Goal: Information Seeking & Learning: Learn about a topic

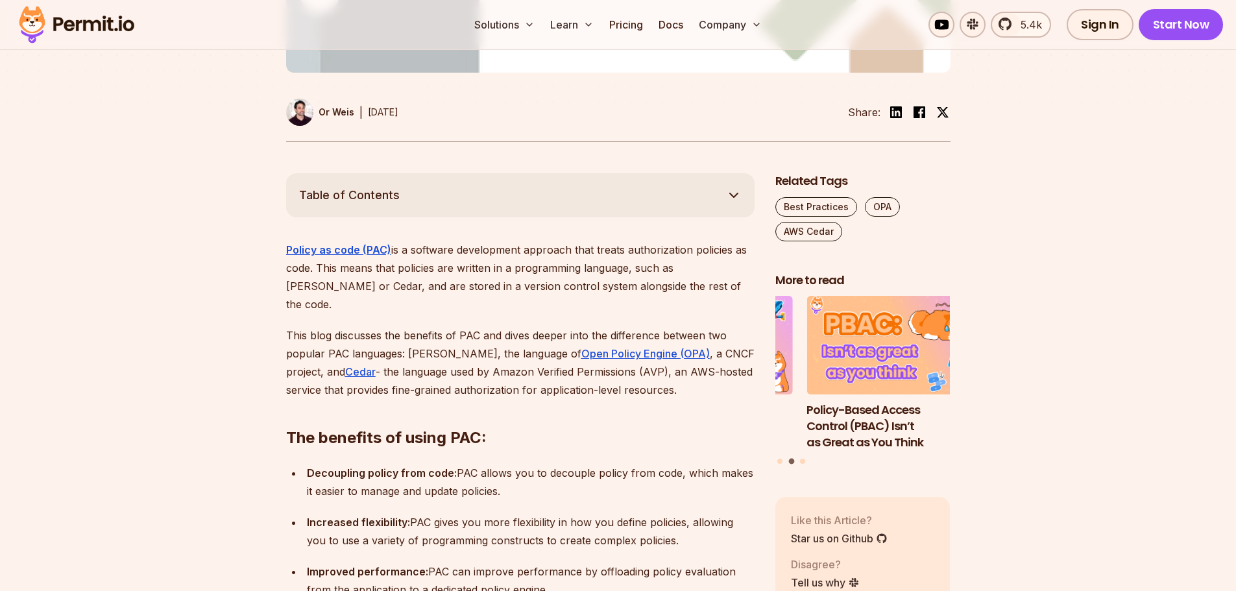
scroll to position [618, 0]
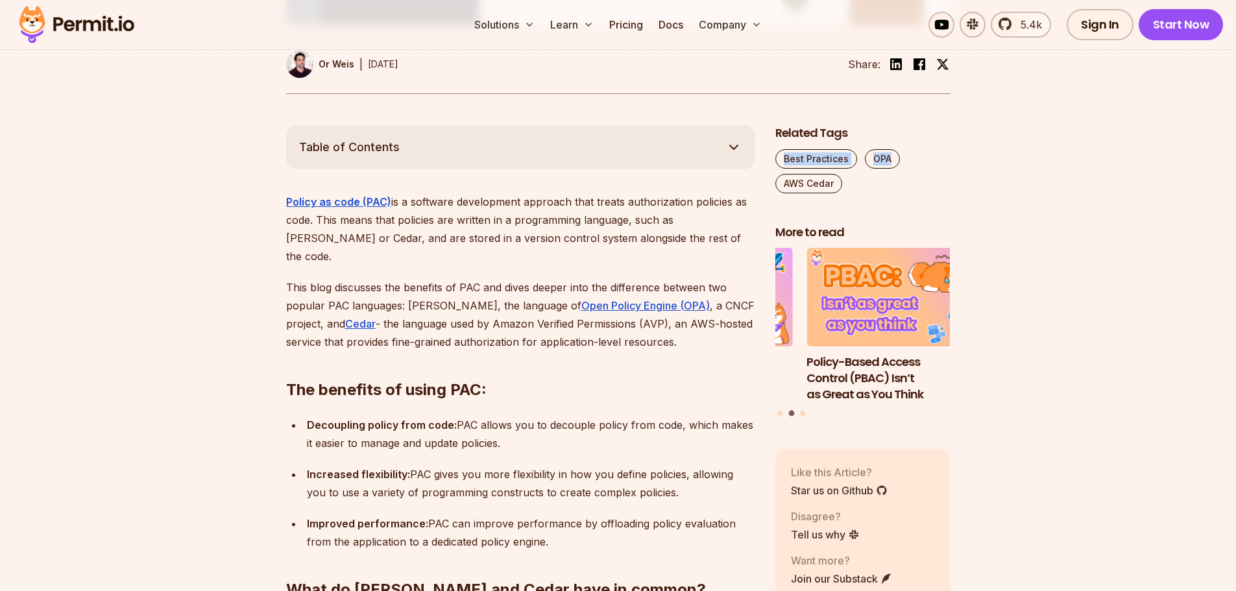
drag, startPoint x: 1203, startPoint y: 121, endPoint x: 1233, endPoint y: 110, distance: 31.0
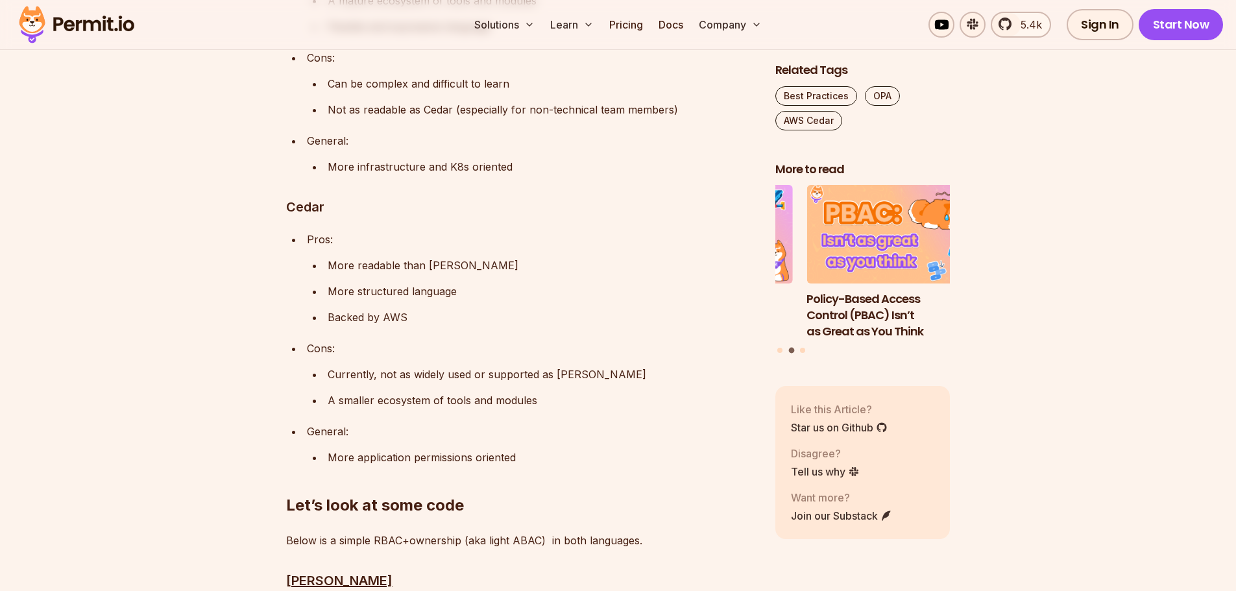
scroll to position [2847, 0]
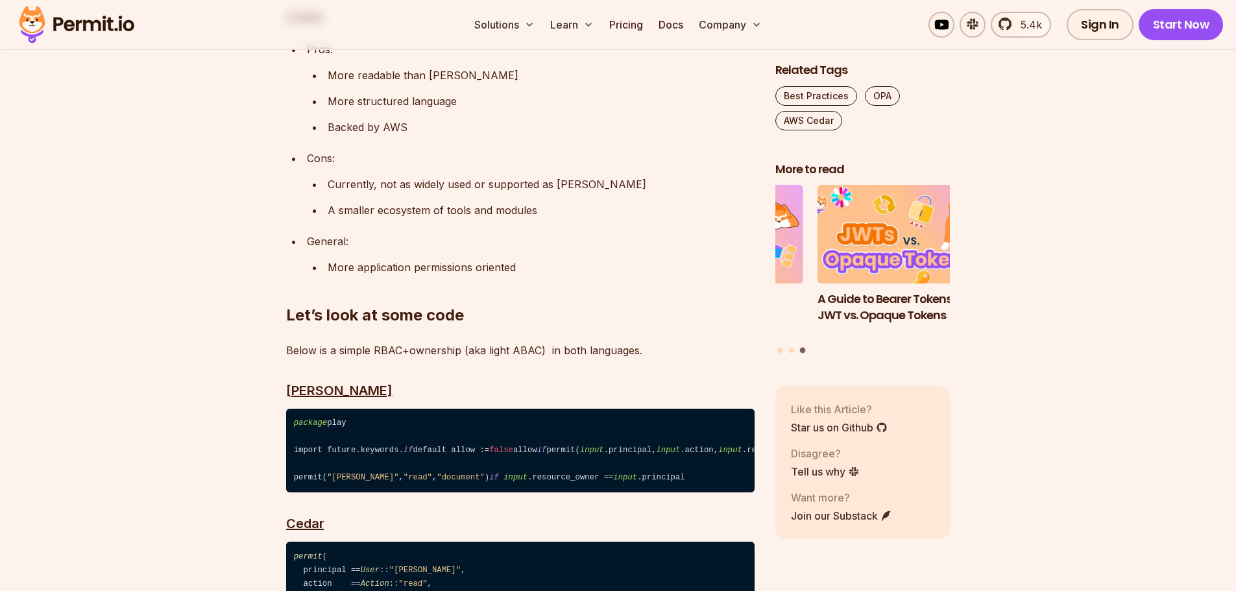
drag, startPoint x: 148, startPoint y: 302, endPoint x: 181, endPoint y: 282, distance: 38.4
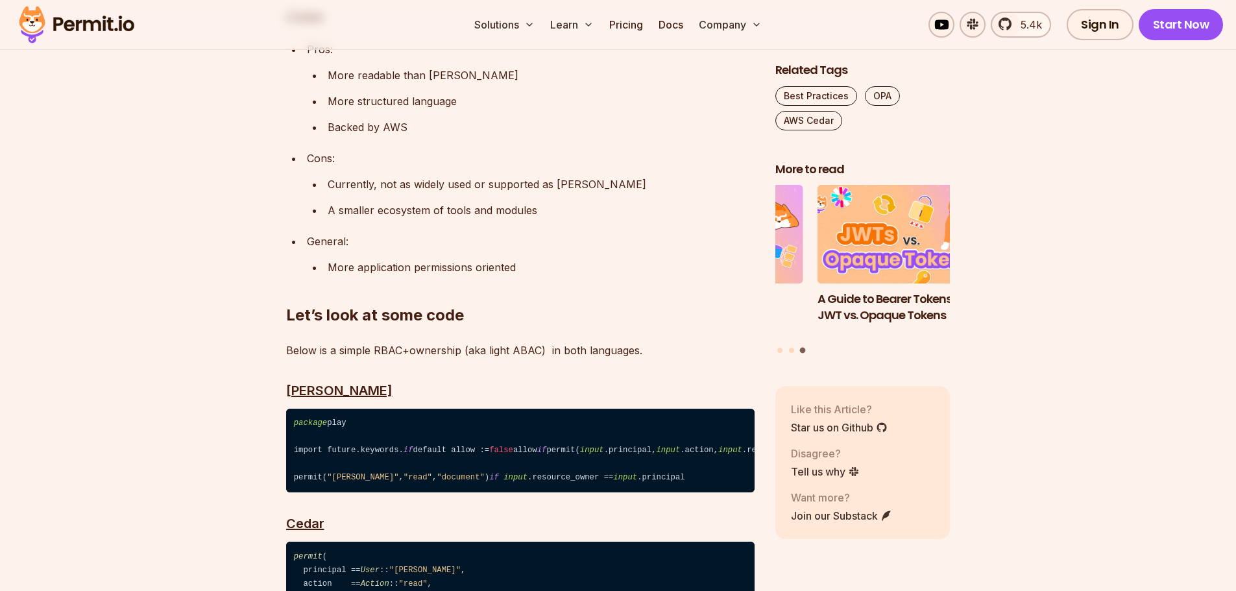
scroll to position [2853, 0]
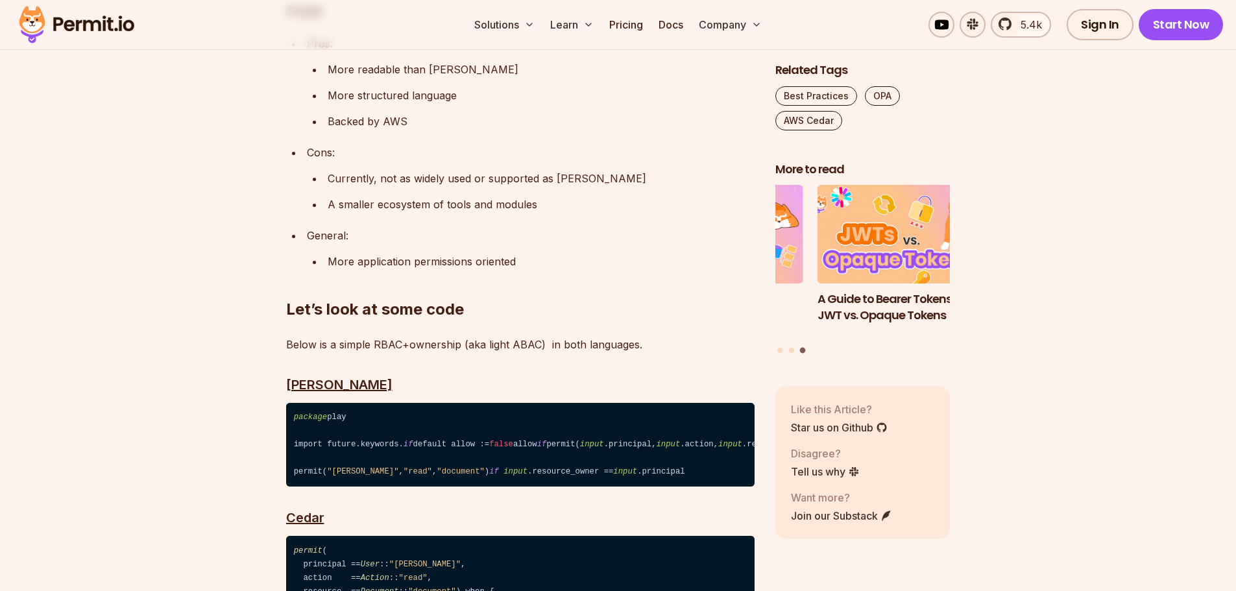
drag, startPoint x: 1221, startPoint y: 350, endPoint x: 1233, endPoint y: 354, distance: 12.9
drag, startPoint x: 1233, startPoint y: 354, endPoint x: 1240, endPoint y: 356, distance: 7.6
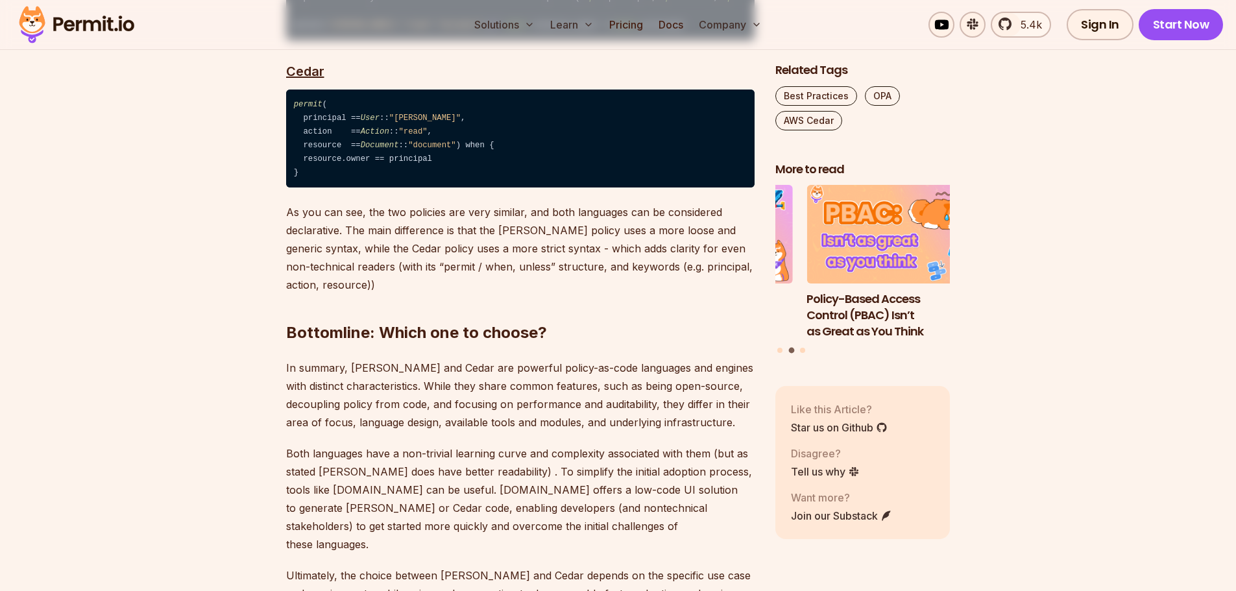
scroll to position [3505, 0]
